Goal: Find specific page/section

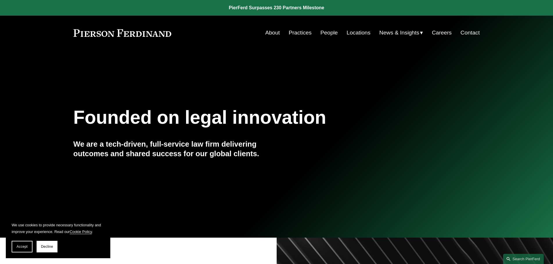
click at [354, 31] on link "Locations" at bounding box center [359, 32] width 24 height 11
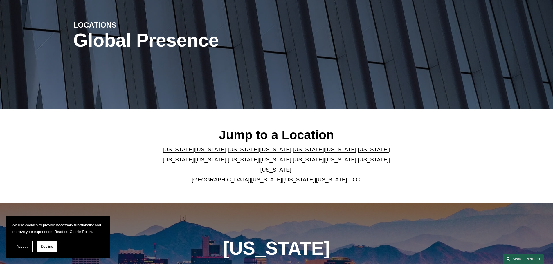
scroll to position [87, 0]
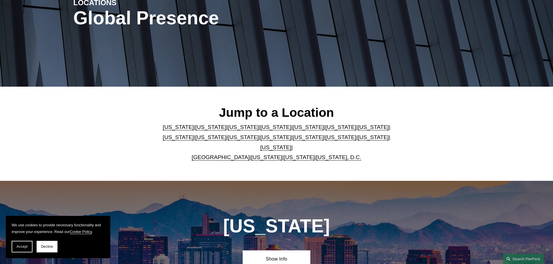
click at [291, 145] on link "[US_STATE]" at bounding box center [275, 148] width 31 height 6
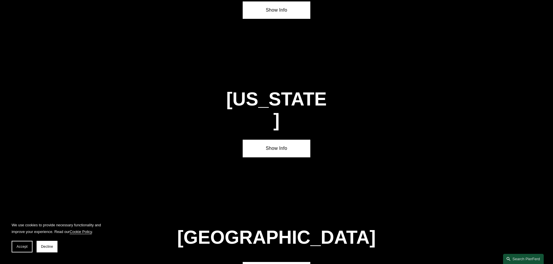
scroll to position [1975, 0]
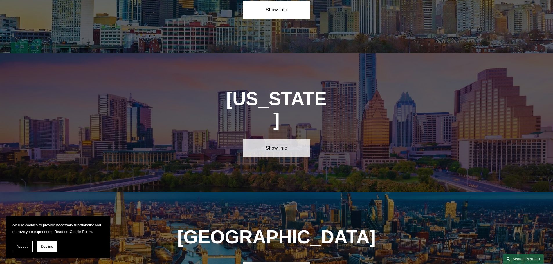
click at [284, 140] on link "Show Info" at bounding box center [277, 148] width 68 height 17
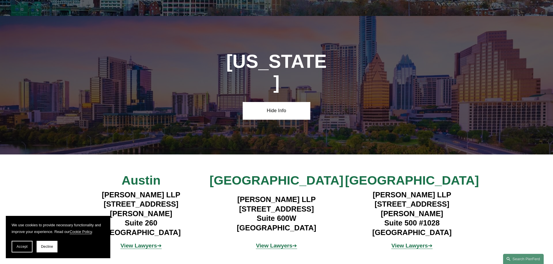
scroll to position [2004, 0]
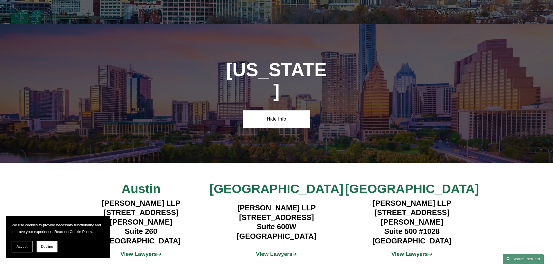
click at [419, 251] on strong "View Lawyers" at bounding box center [409, 254] width 37 height 6
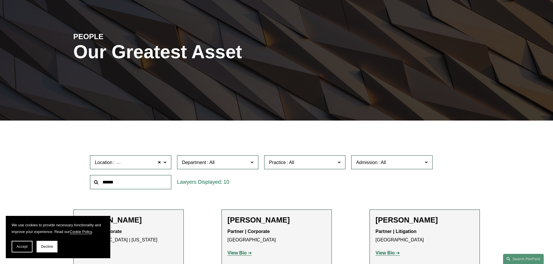
scroll to position [87, 0]
